Goal: Information Seeking & Learning: Find specific fact

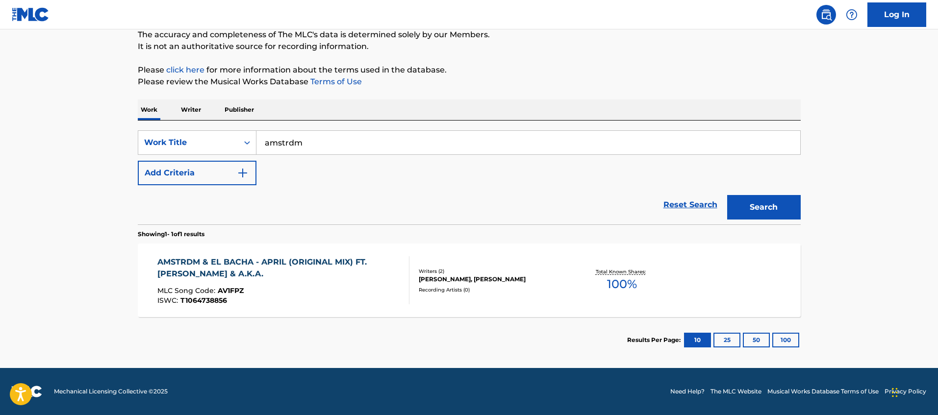
click at [341, 146] on input "amstrdm" at bounding box center [528, 143] width 544 height 24
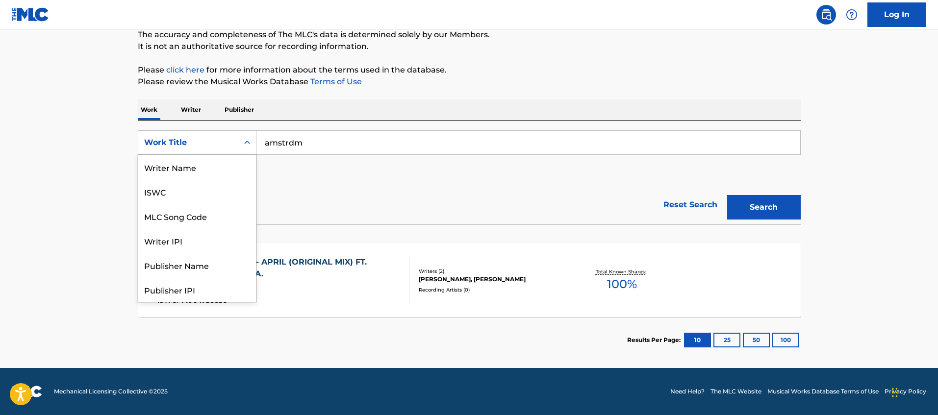
click at [240, 147] on div "Search Form" at bounding box center [247, 143] width 18 height 18
click at [256, 197] on div "Reset Search Search" at bounding box center [469, 204] width 663 height 39
click at [242, 145] on div "Search Form" at bounding box center [247, 143] width 18 height 18
click at [221, 218] on div "Publisher Name" at bounding box center [197, 216] width 118 height 25
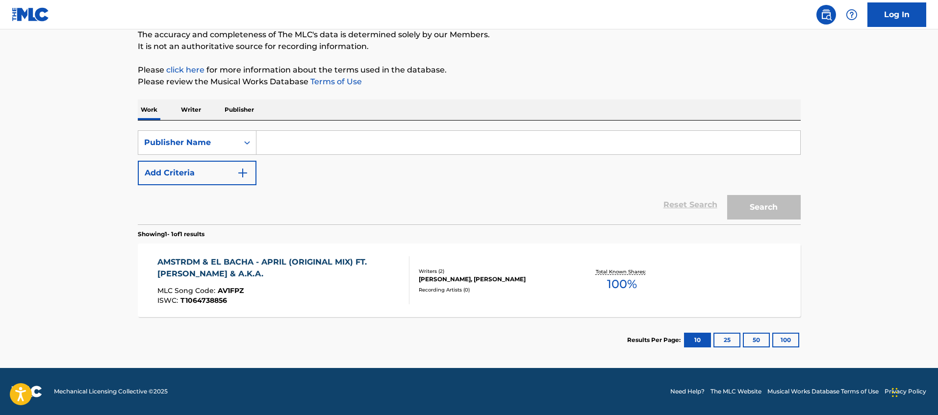
click at [327, 142] on input "Search Form" at bounding box center [528, 143] width 544 height 24
click at [250, 143] on icon "Search Form" at bounding box center [247, 143] width 10 height 10
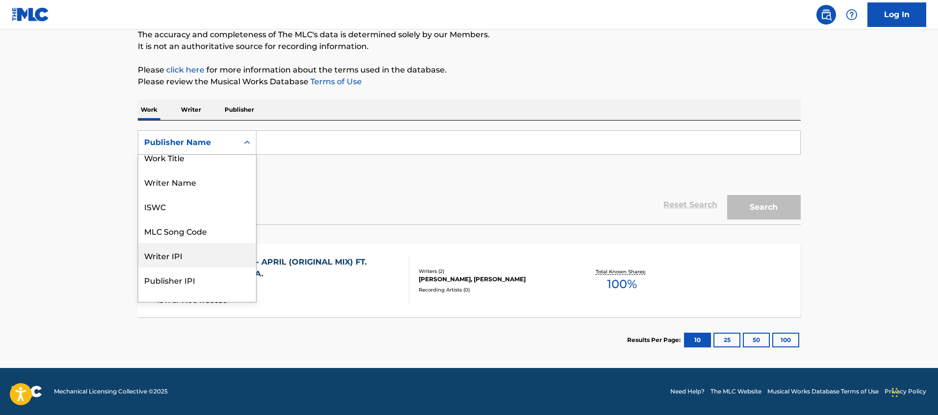
scroll to position [0, 0]
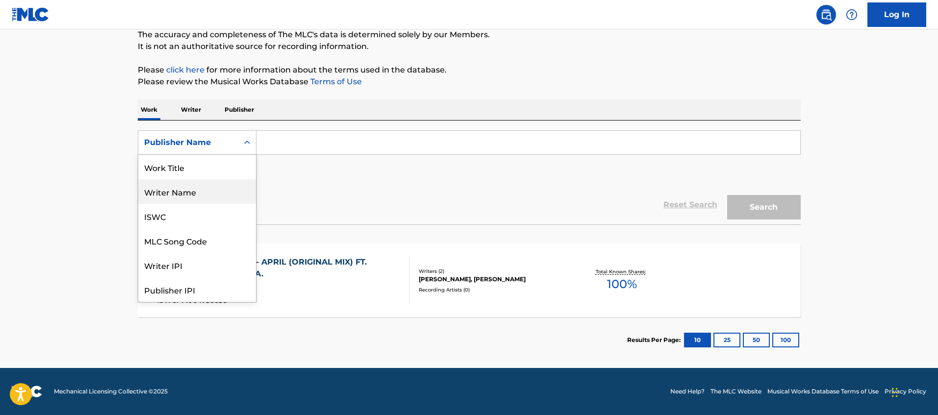
click at [189, 188] on div "Writer Name" at bounding box center [197, 191] width 118 height 25
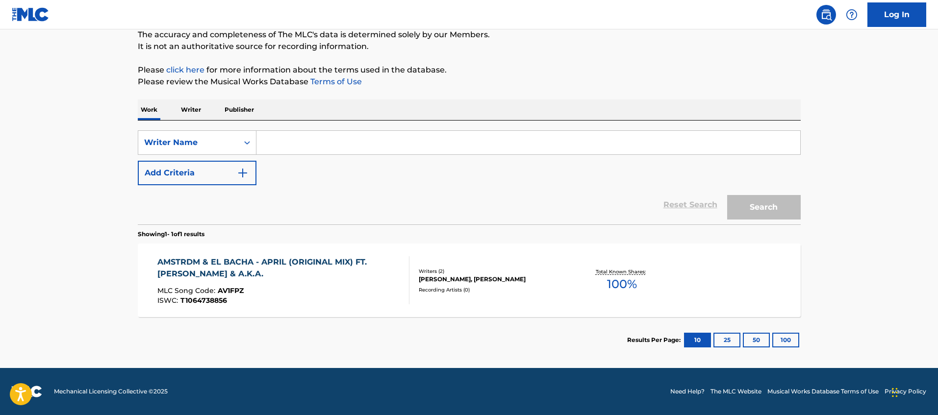
click at [298, 151] on input "Search Form" at bounding box center [528, 143] width 544 height 24
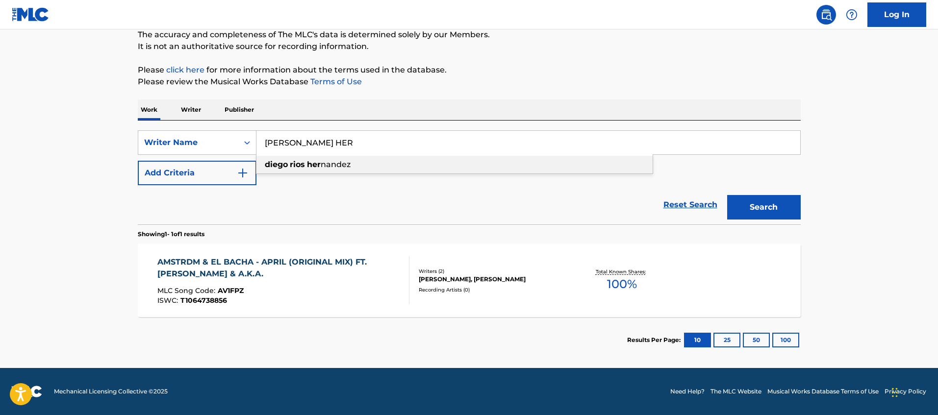
click at [324, 160] on span "nandez" at bounding box center [336, 164] width 30 height 9
type input "[PERSON_NAME]"
click at [763, 208] on button "Search" at bounding box center [764, 207] width 74 height 25
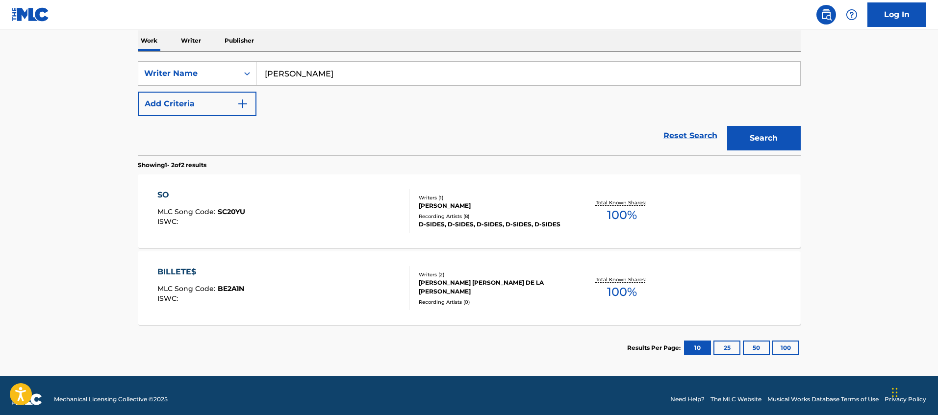
scroll to position [161, 0]
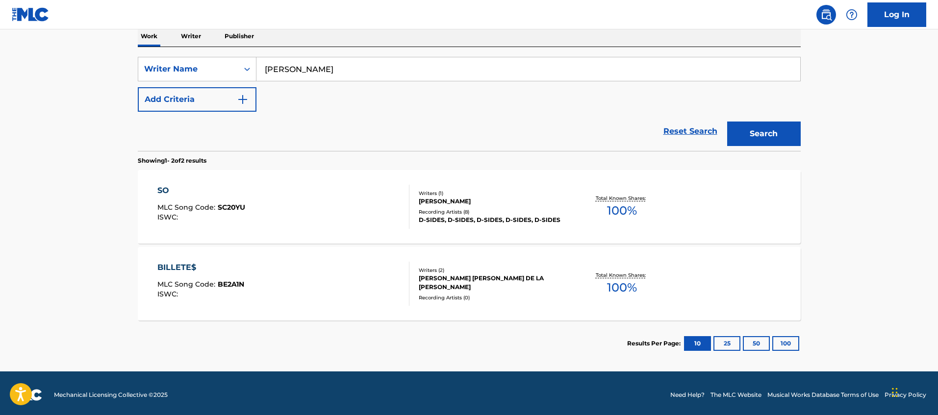
click at [689, 212] on div "SO MLC Song Code : SC20YU ISWC : Writers ( 1 ) [PERSON_NAME] Recording Artists …" at bounding box center [469, 207] width 663 height 74
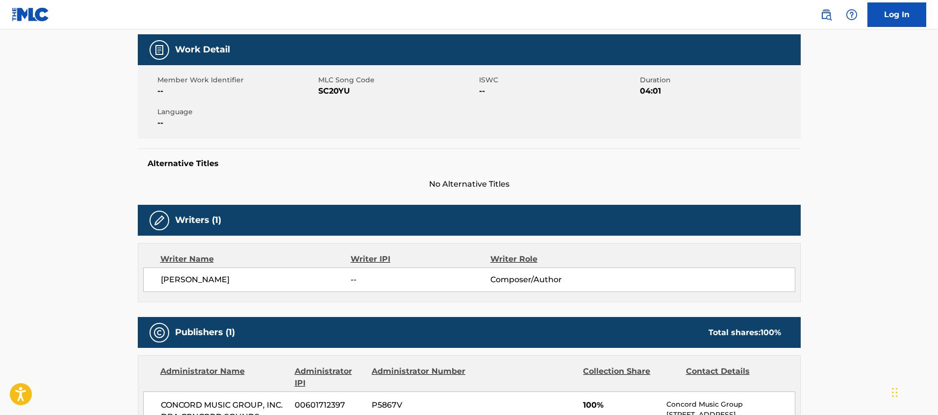
scroll to position [141, 0]
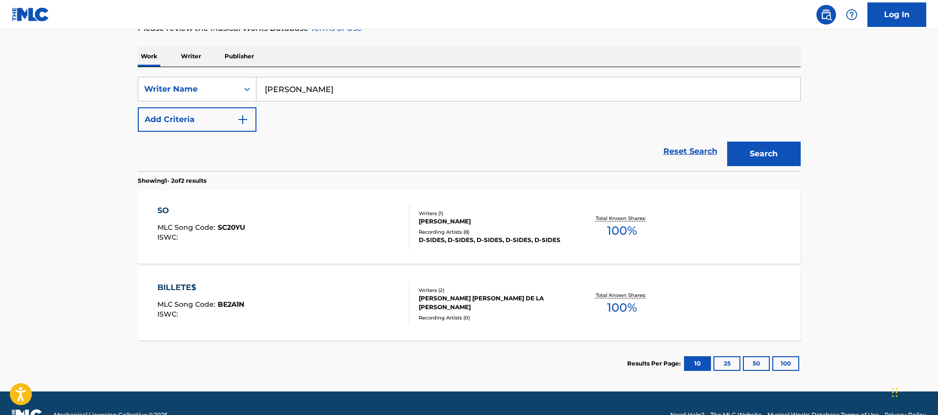
click at [704, 289] on div "BILLETE$ MLC Song Code : BE2A1N ISWC : Writers ( 2 ) [PERSON_NAME] [PERSON_NAME…" at bounding box center [469, 304] width 663 height 74
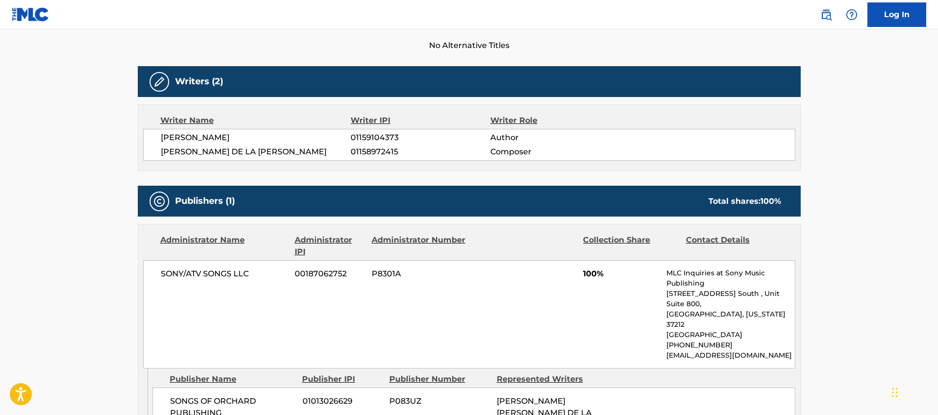
scroll to position [291, 0]
